Goal: Information Seeking & Learning: Learn about a topic

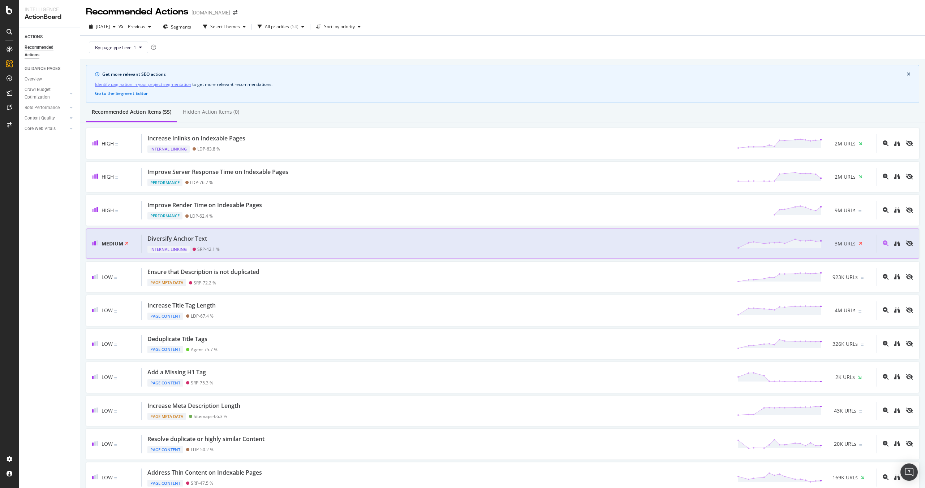
click at [187, 237] on div "Diversify Anchor Text" at bounding box center [177, 239] width 60 height 8
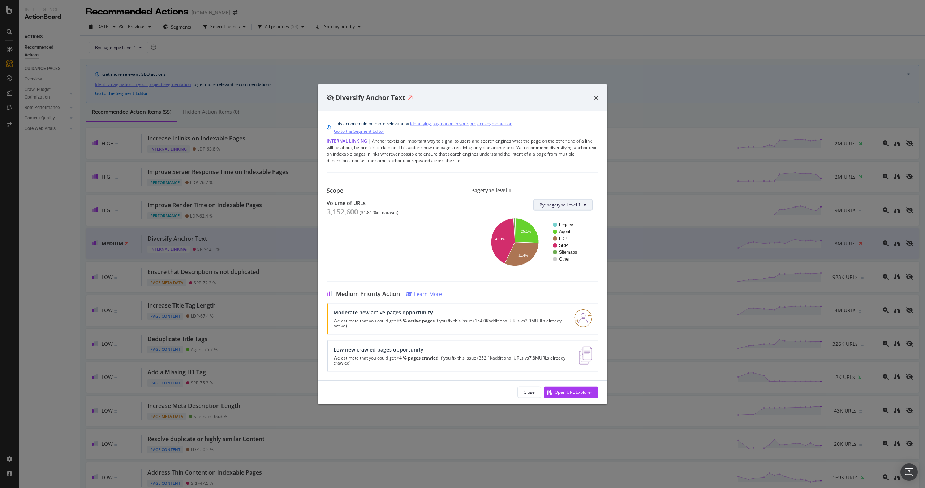
click at [573, 203] on span "By: pagetype Level 1" at bounding box center [559, 205] width 41 height 6
click at [420, 241] on div "Scope Volume of URLs 3,152,600 ( 31.81 % of dataset )" at bounding box center [393, 230] width 135 height 86
click at [595, 98] on icon "times" at bounding box center [596, 98] width 4 height 6
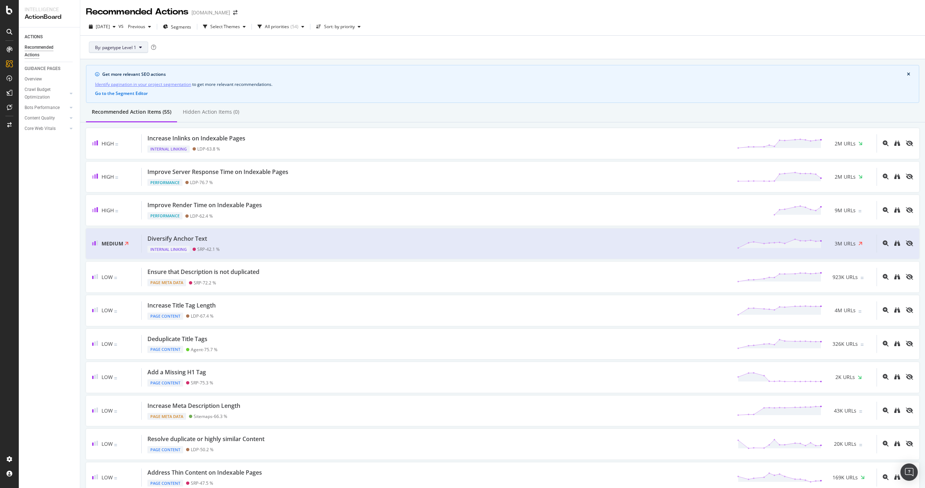
click at [140, 51] on button "By: pagetype Level 1" at bounding box center [118, 48] width 59 height 12
click at [131, 75] on span "pagetype" at bounding box center [132, 73] width 75 height 7
click at [217, 86] on div "pagetype Level 2" at bounding box center [205, 90] width 46 height 10
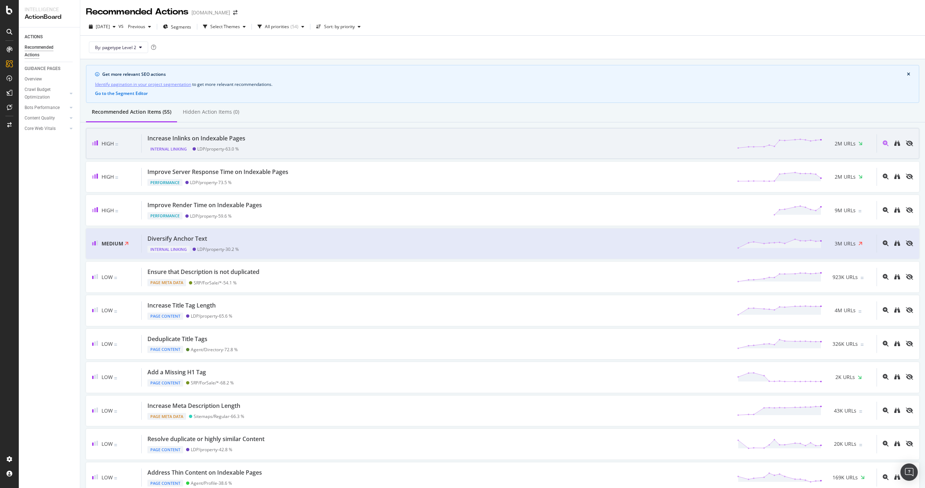
click at [224, 137] on div "Increase Inlinks on Indexable Pages" at bounding box center [196, 138] width 98 height 8
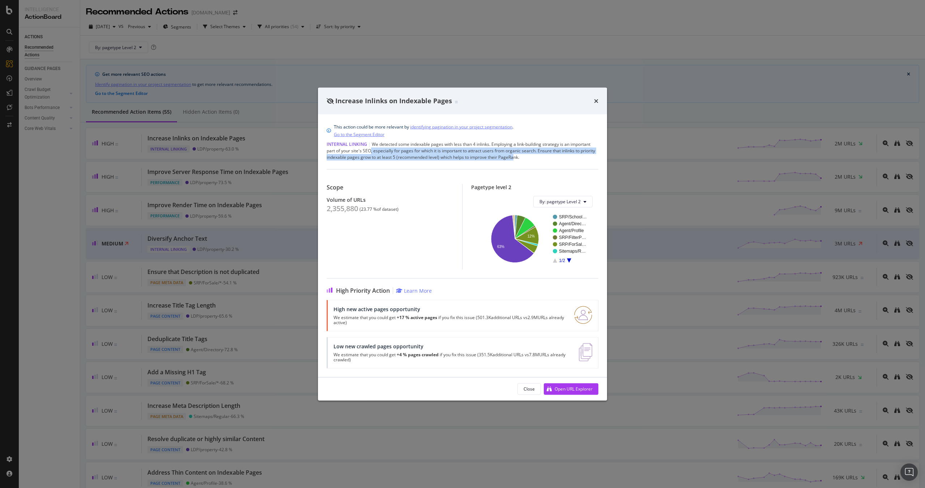
drag, startPoint x: 370, startPoint y: 152, endPoint x: 521, endPoint y: 157, distance: 150.7
click at [514, 157] on div "Internal Linking | We detected some indexable pages with less than 4 inlinks. E…" at bounding box center [462, 151] width 272 height 20
click at [523, 157] on div "Internal Linking | We detected some indexable pages with less than 4 inlinks. E…" at bounding box center [462, 151] width 272 height 20
drag, startPoint x: 520, startPoint y: 157, endPoint x: 457, endPoint y: 153, distance: 62.6
click at [457, 153] on div "Internal Linking | We detected some indexable pages with less than 4 inlinks. E…" at bounding box center [462, 151] width 272 height 20
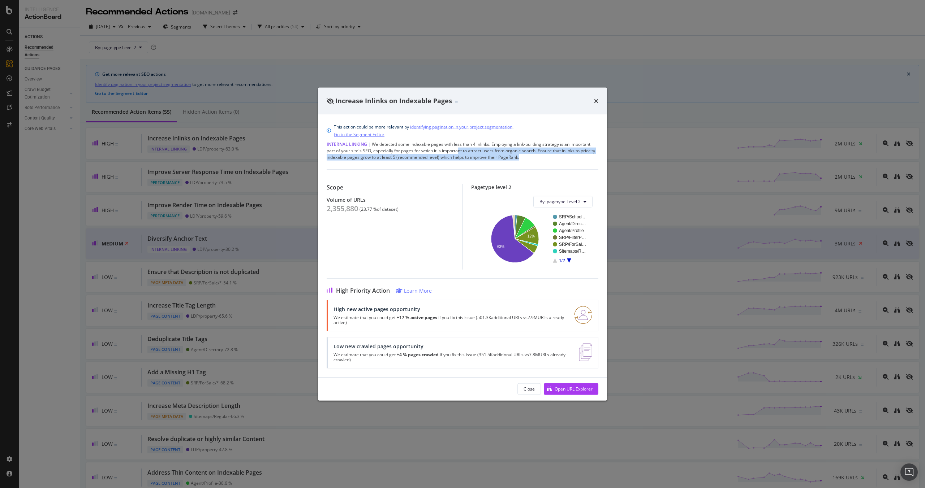
click at [462, 153] on div "Internal Linking | We detected some indexable pages with less than 4 inlinks. E…" at bounding box center [462, 151] width 272 height 20
click at [571, 261] on rect "A chart." at bounding box center [570, 239] width 34 height 48
click at [570, 260] on icon "A chart." at bounding box center [569, 260] width 4 height 4
click at [555, 261] on icon "A chart." at bounding box center [555, 260] width 4 height 4
click at [596, 102] on icon "times" at bounding box center [596, 101] width 4 height 6
